Goal: Information Seeking & Learning: Learn about a topic

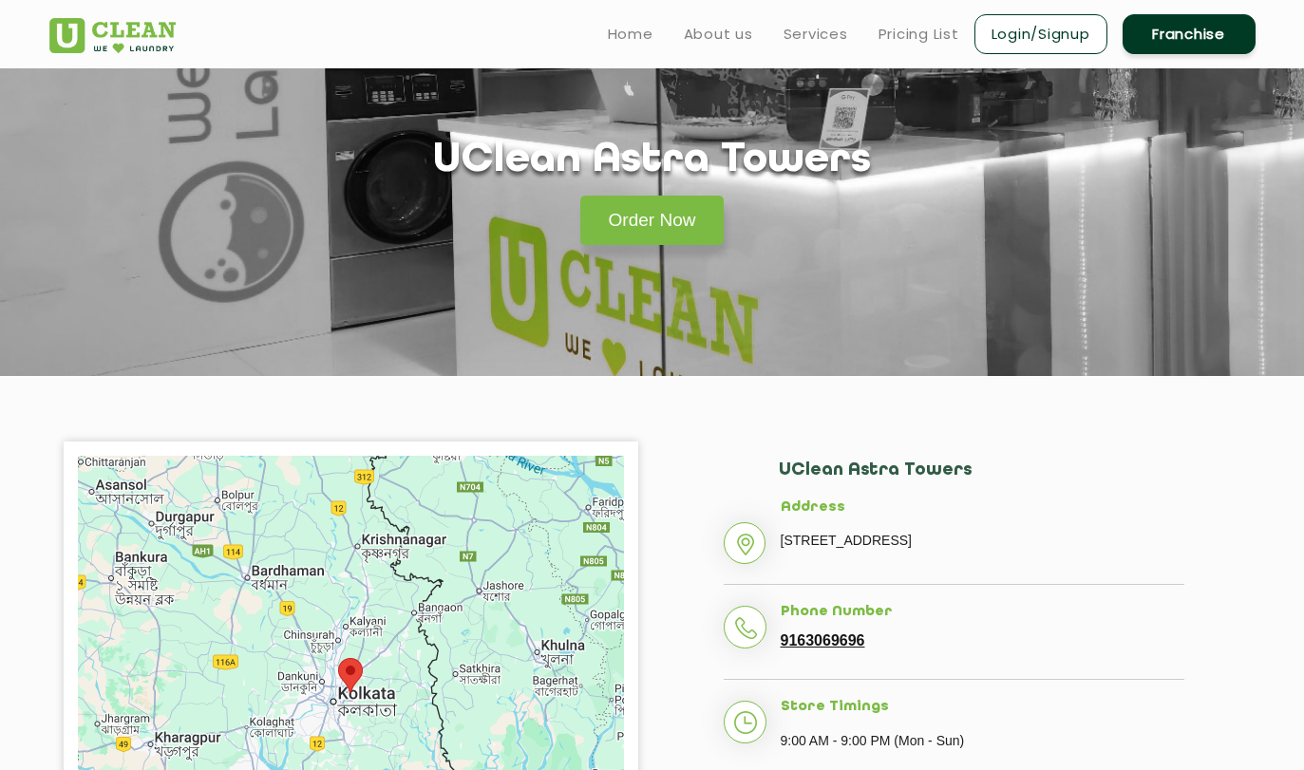
scroll to position [79, 0]
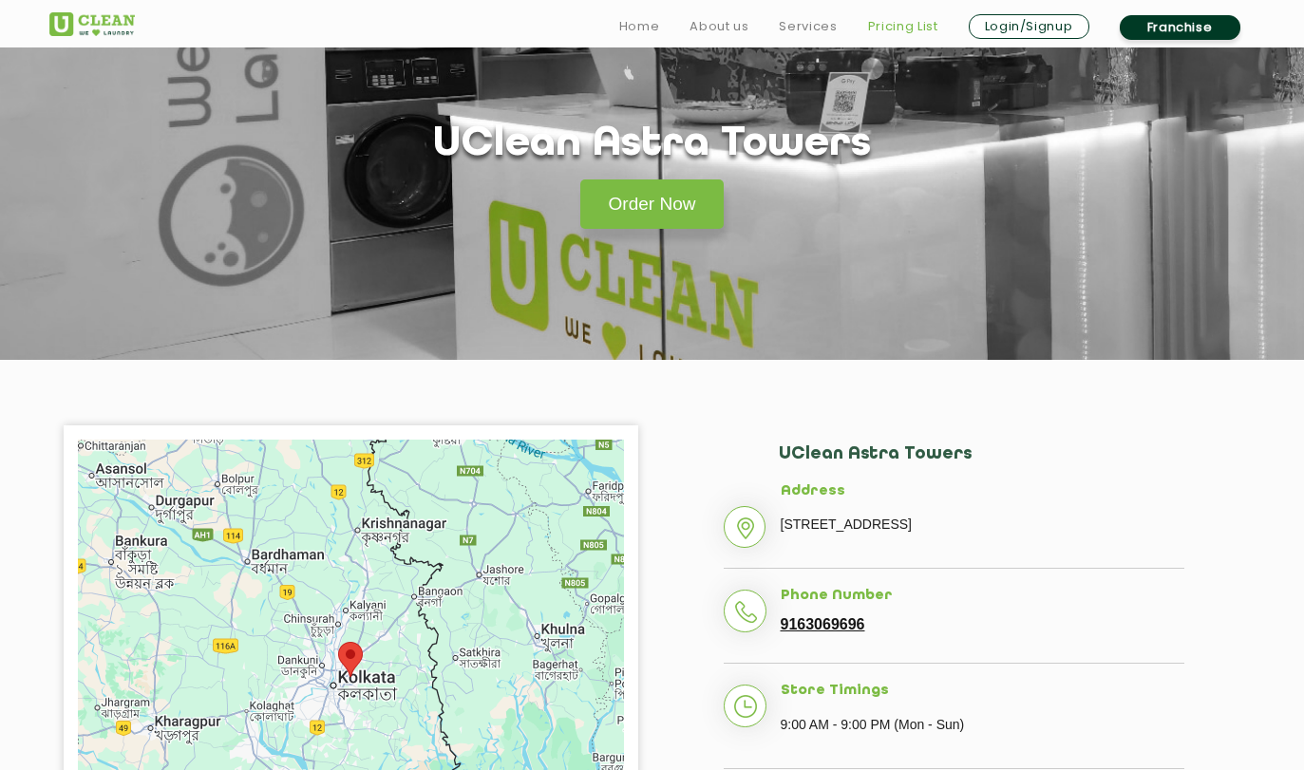
click at [892, 22] on link "Pricing List" at bounding box center [903, 26] width 70 height 23
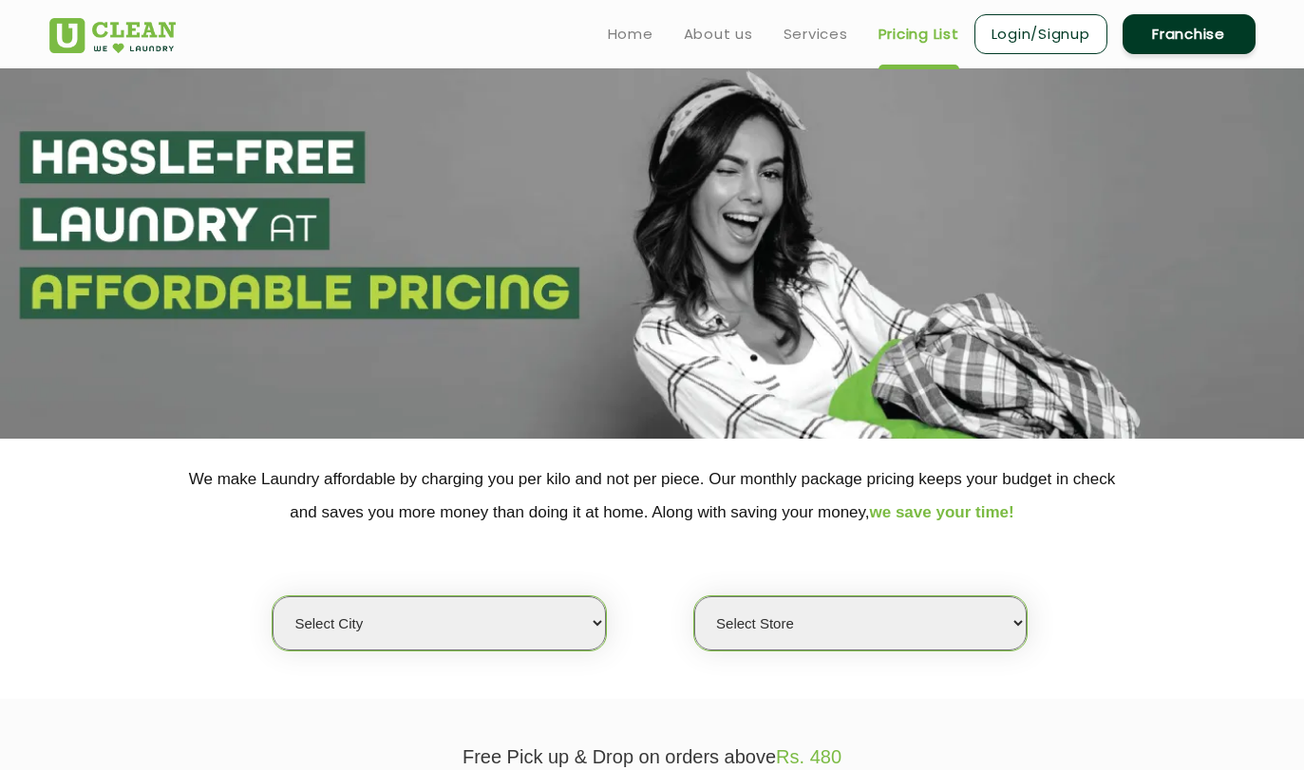
click at [376, 609] on select "Select city [GEOGRAPHIC_DATA] [GEOGRAPHIC_DATA] [GEOGRAPHIC_DATA] [GEOGRAPHIC_D…" at bounding box center [439, 623] width 332 height 54
select select "8"
click at [273, 596] on select "Select city [GEOGRAPHIC_DATA] [GEOGRAPHIC_DATA] [GEOGRAPHIC_DATA] [GEOGRAPHIC_D…" at bounding box center [439, 623] width 332 height 54
click at [824, 628] on select "Select Store [GEOGRAPHIC_DATA] [GEOGRAPHIC_DATA] [GEOGRAPHIC_DATA] [GEOGRAPHIC_…" at bounding box center [860, 623] width 332 height 54
select select "337"
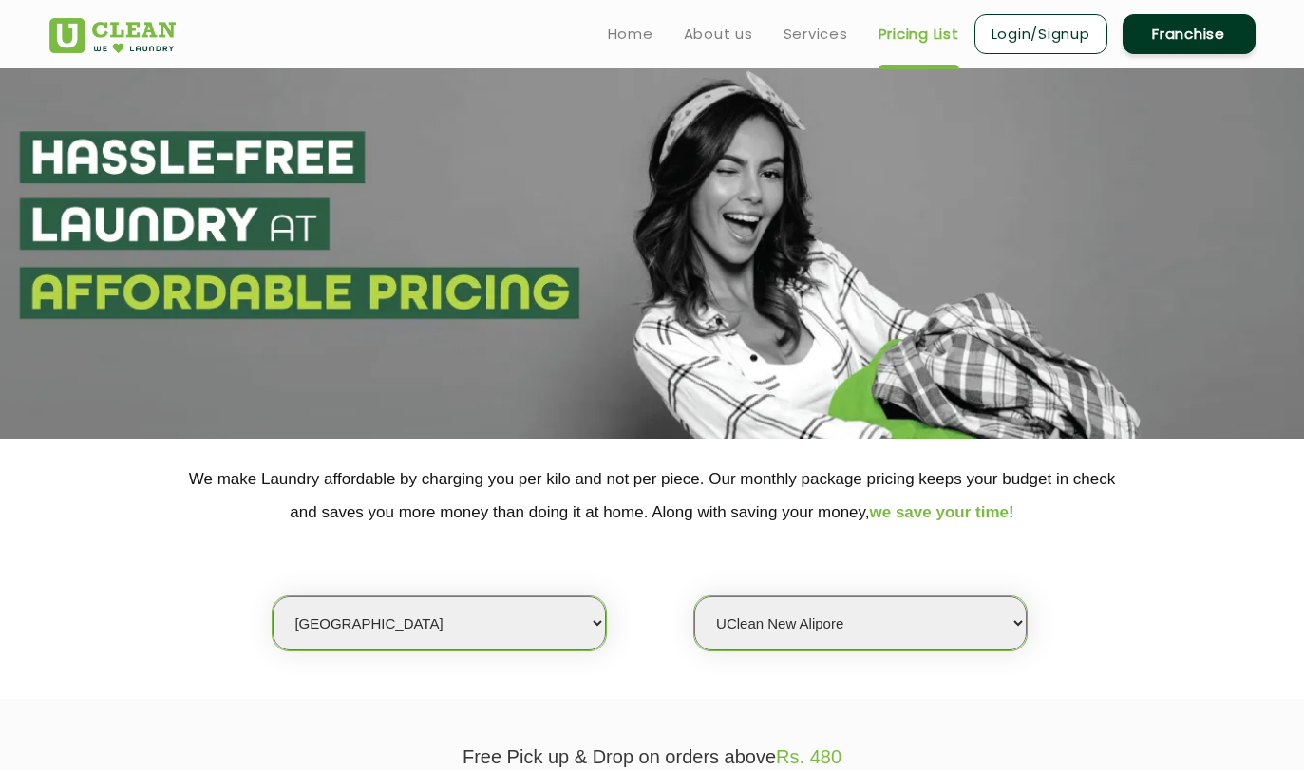
click at [694, 596] on select "Select Store [GEOGRAPHIC_DATA] [GEOGRAPHIC_DATA] [GEOGRAPHIC_DATA] [GEOGRAPHIC_…" at bounding box center [860, 623] width 332 height 54
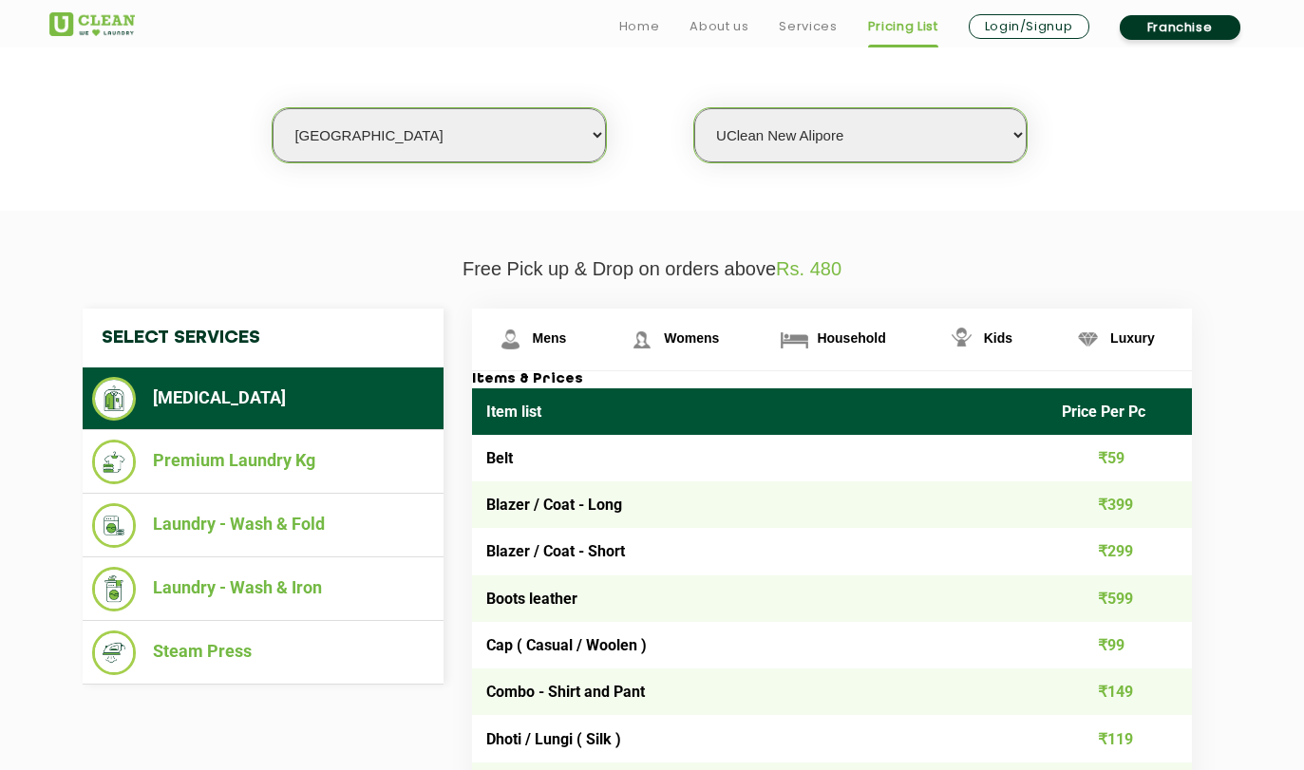
scroll to position [501, 0]
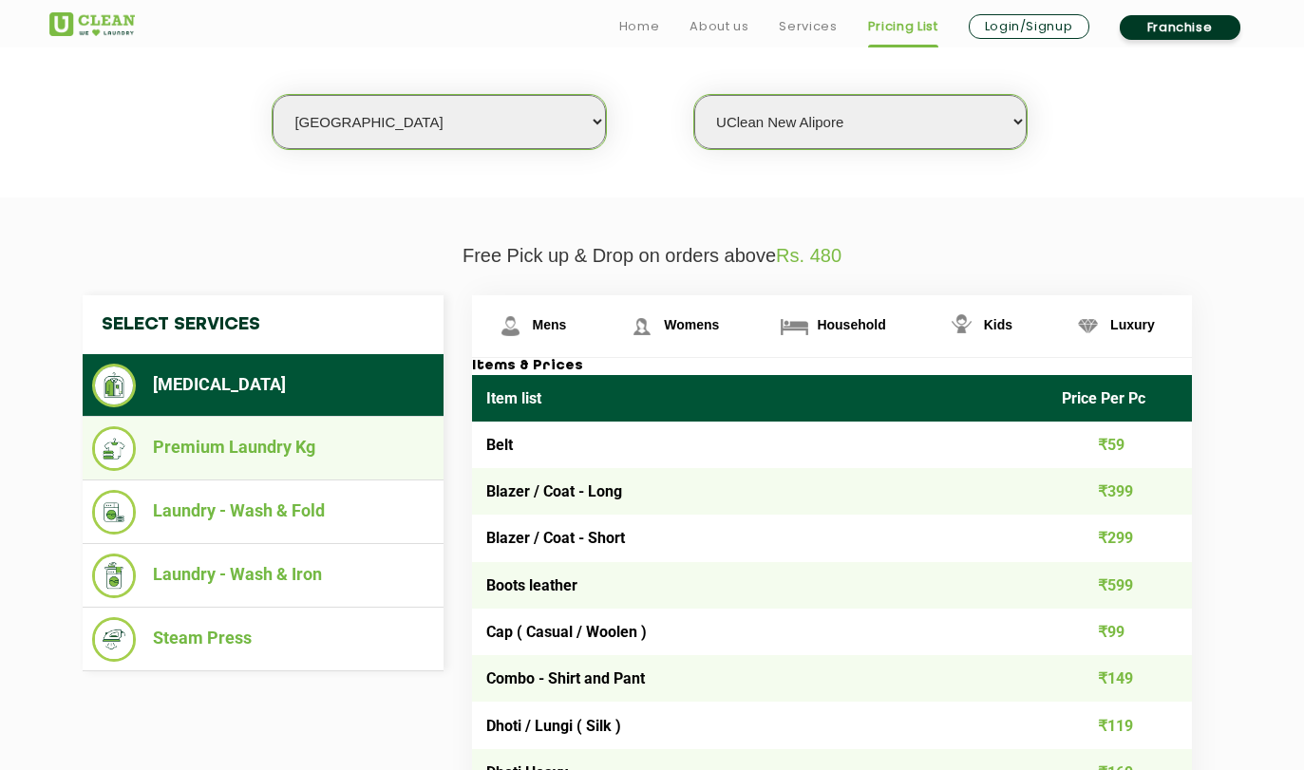
click at [230, 449] on li "Premium Laundry Kg" at bounding box center [263, 448] width 342 height 45
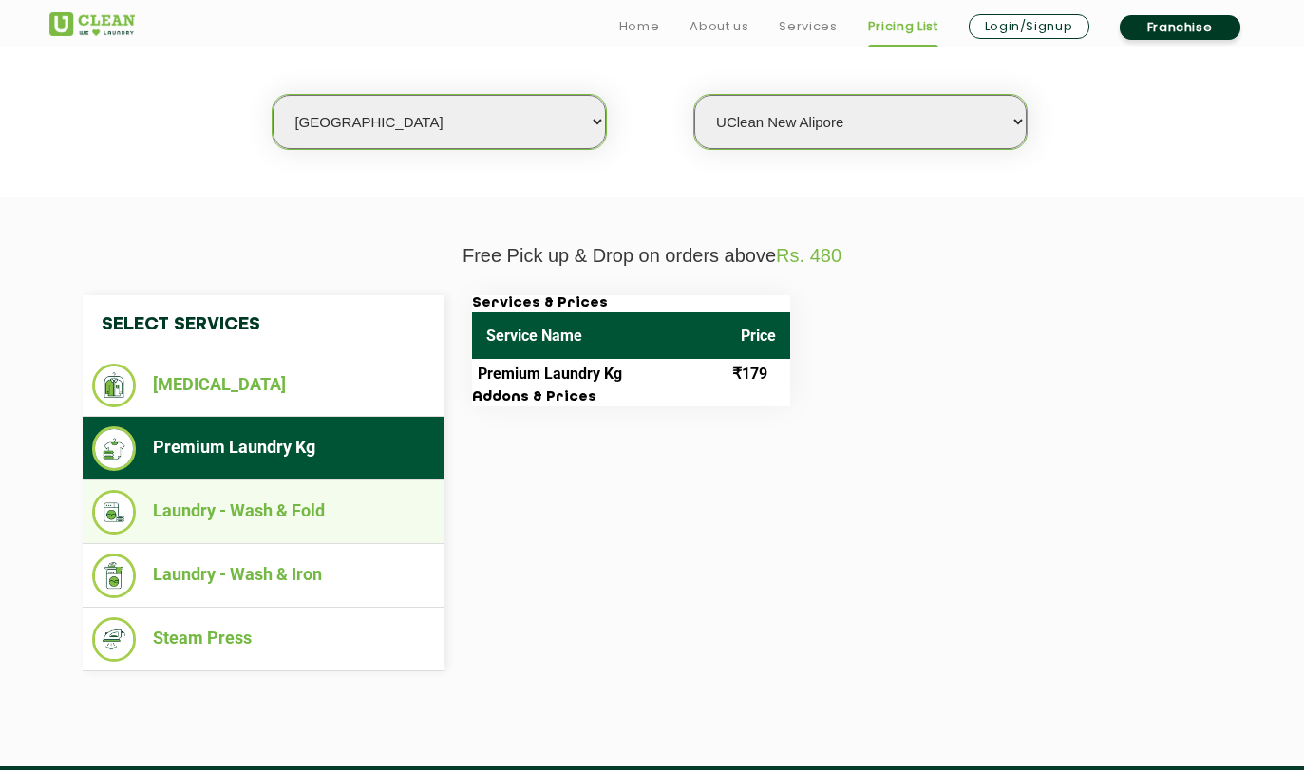
click at [269, 509] on li "Laundry - Wash & Fold" at bounding box center [263, 512] width 342 height 45
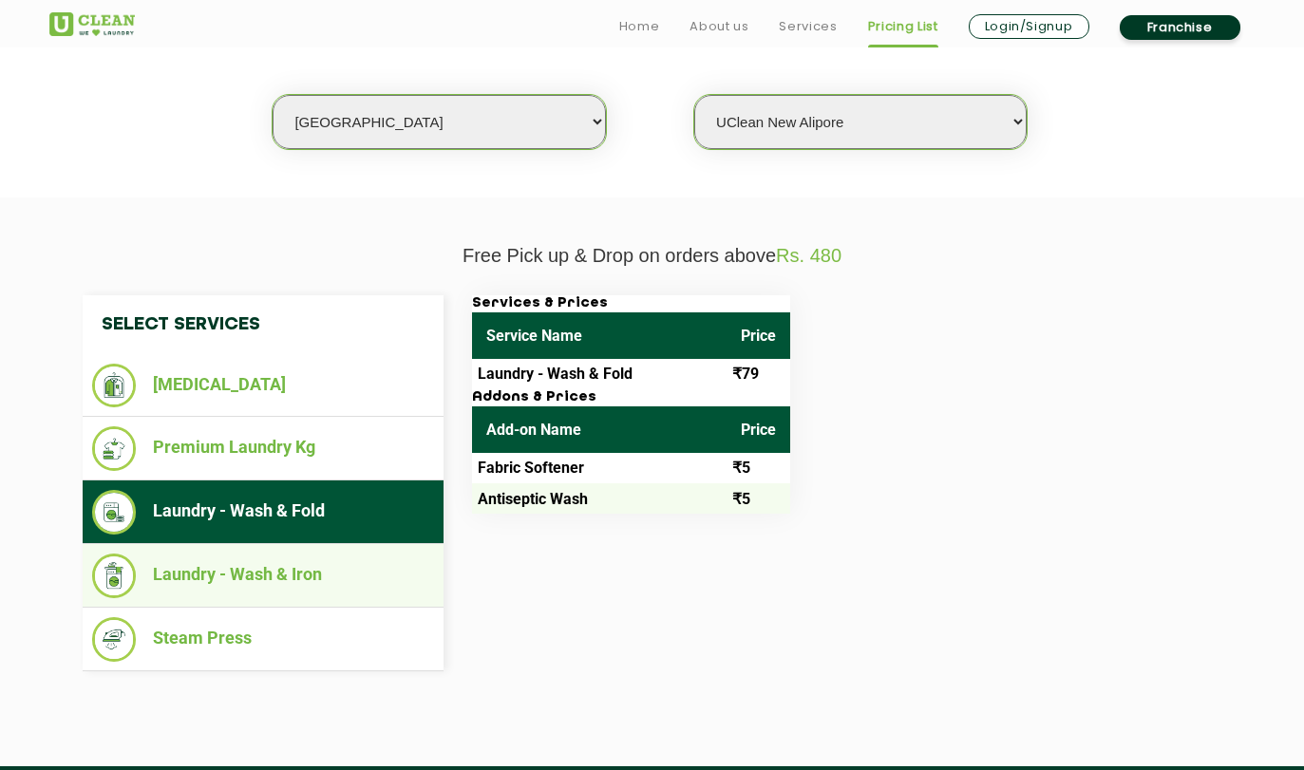
click at [221, 583] on li "Laundry - Wash & Iron" at bounding box center [263, 576] width 342 height 45
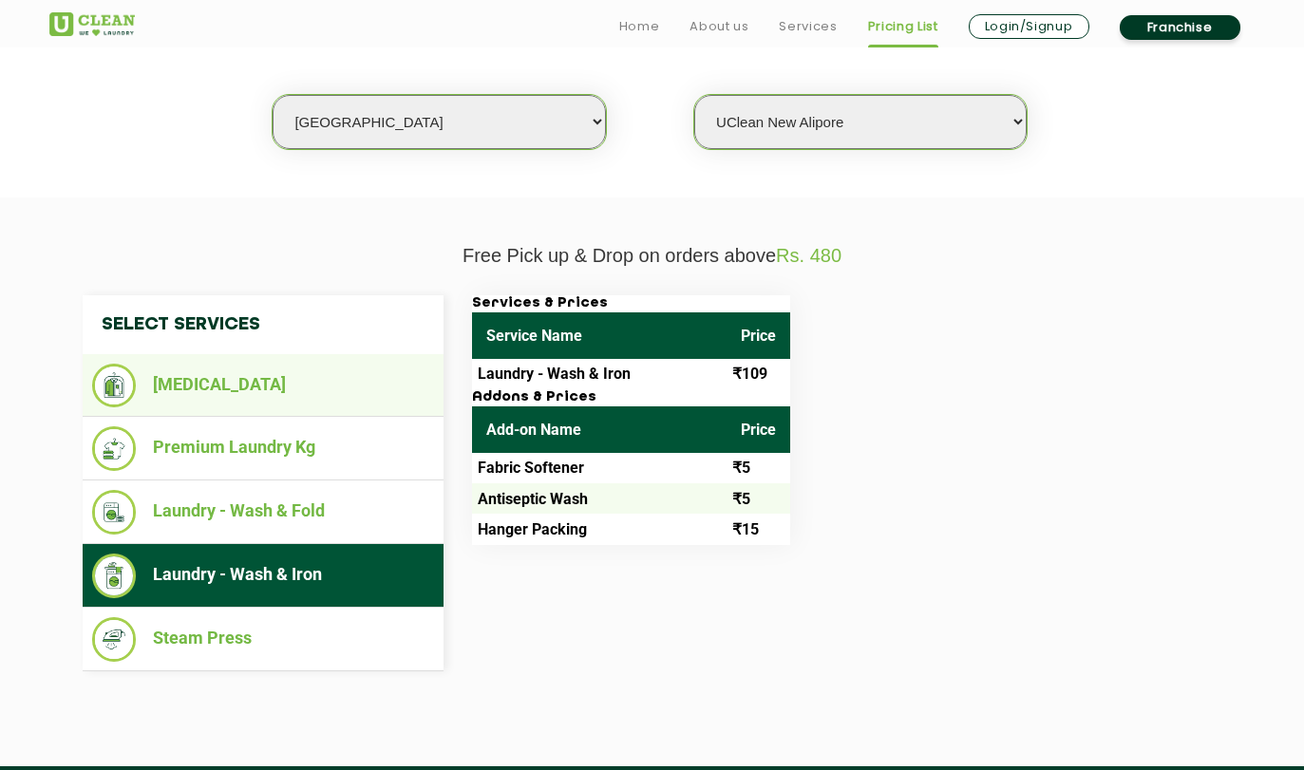
click at [230, 398] on li "[MEDICAL_DATA]" at bounding box center [263, 386] width 342 height 44
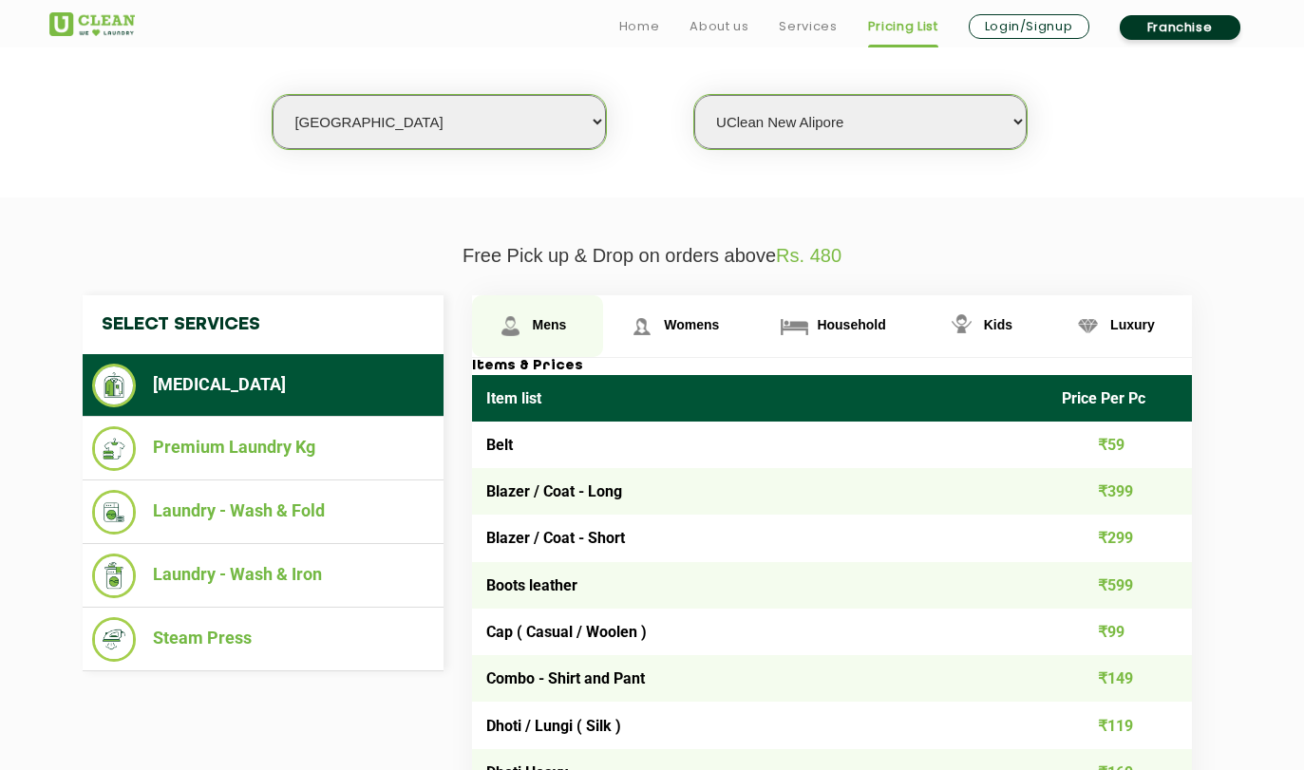
click at [543, 323] on span "Mens" at bounding box center [550, 324] width 34 height 15
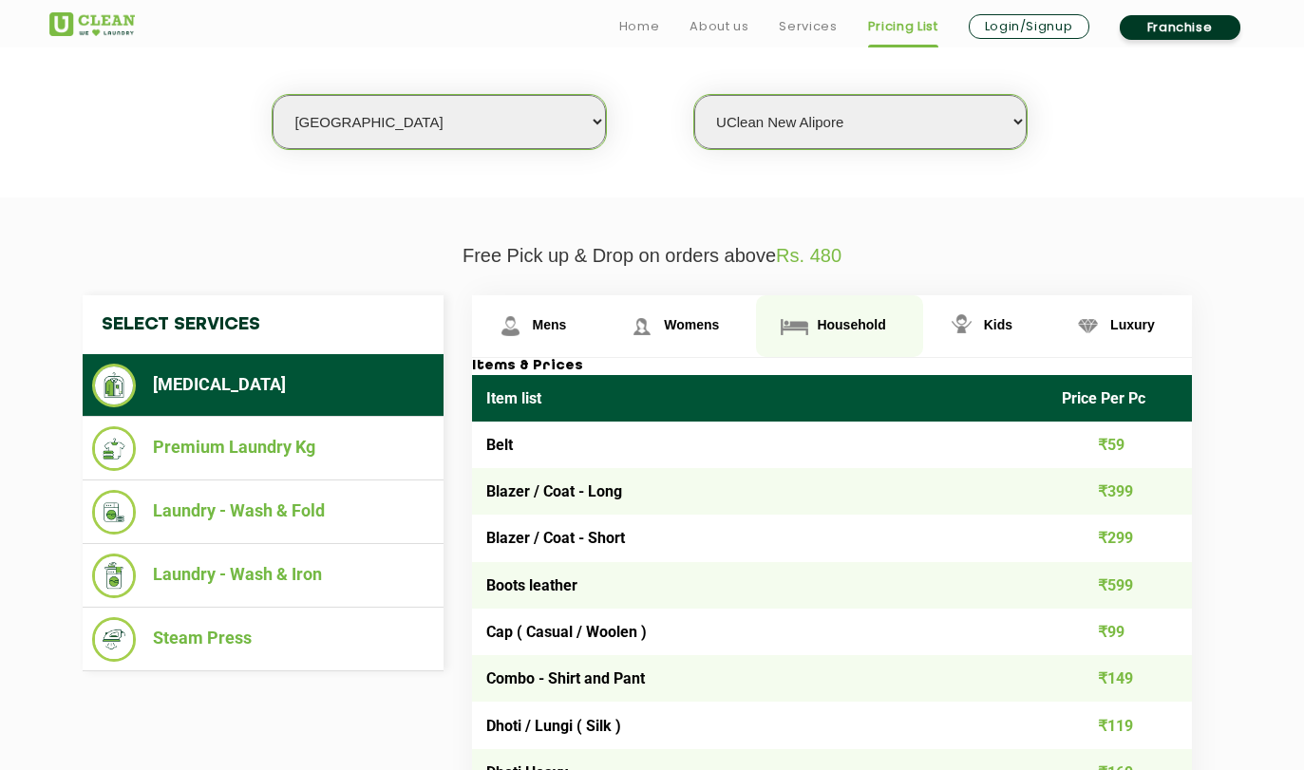
click at [861, 327] on span "Household" at bounding box center [851, 324] width 68 height 15
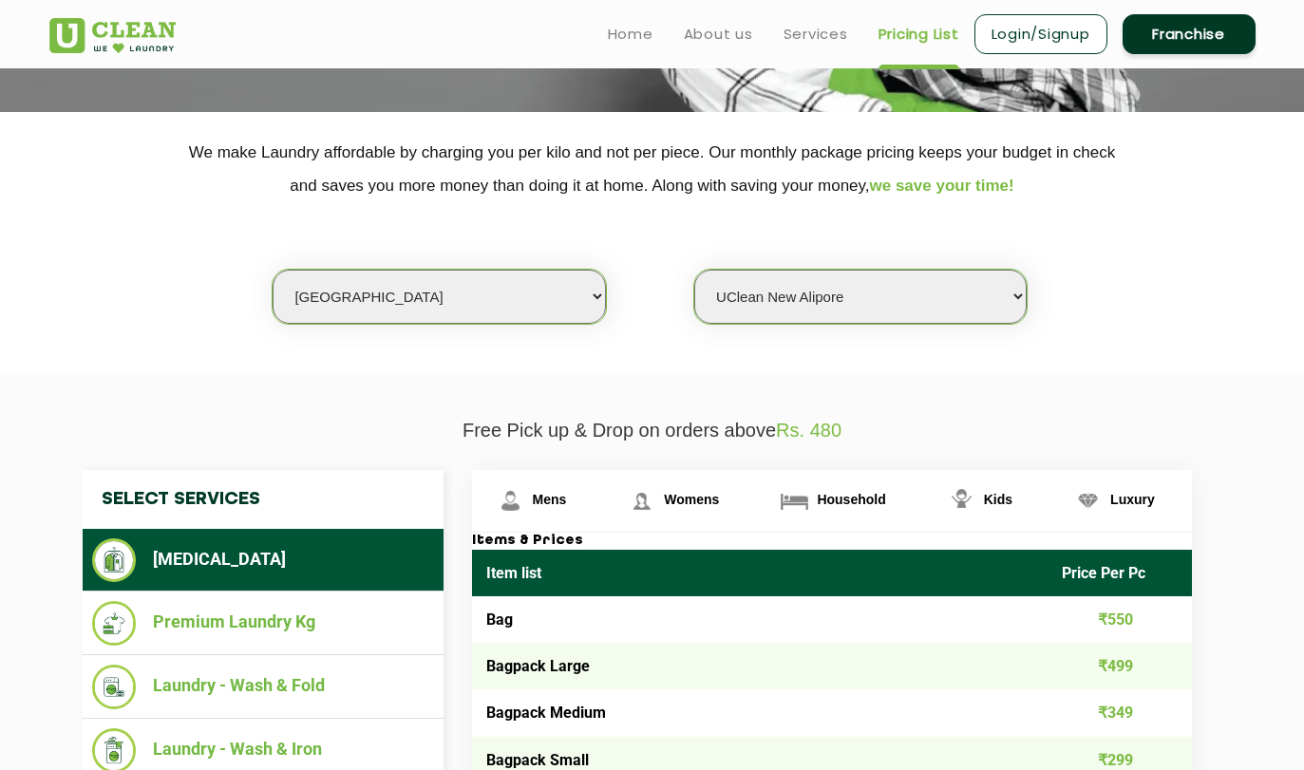
scroll to position [0, 0]
